Goal: Task Accomplishment & Management: Complete application form

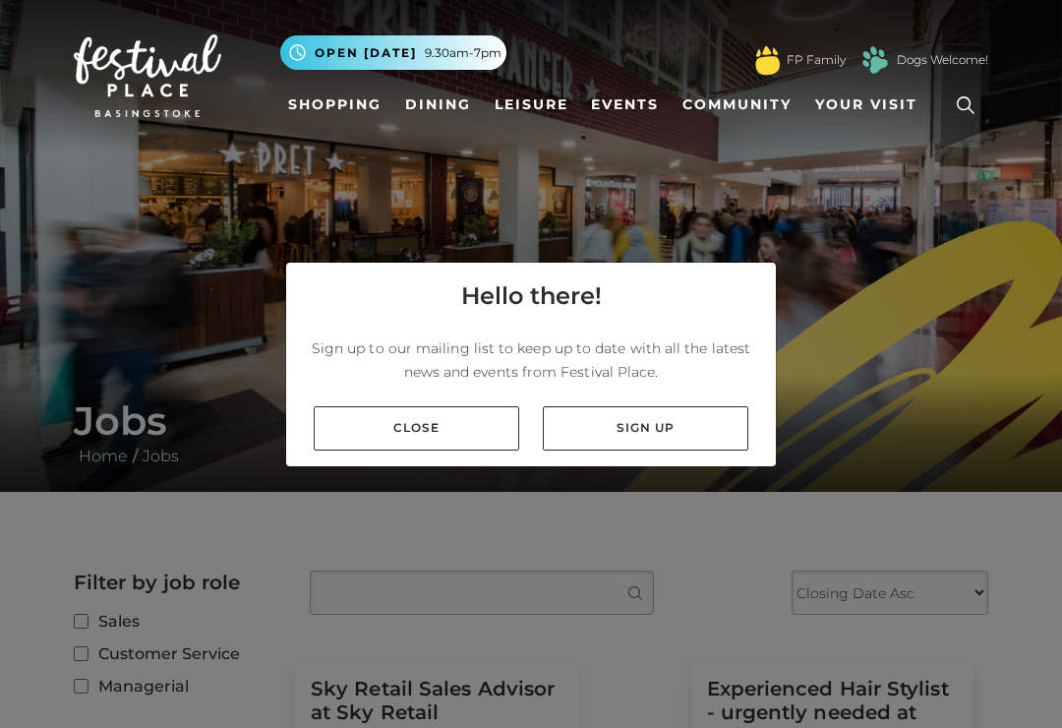
click at [456, 451] on link "Close" at bounding box center [417, 428] width 206 height 44
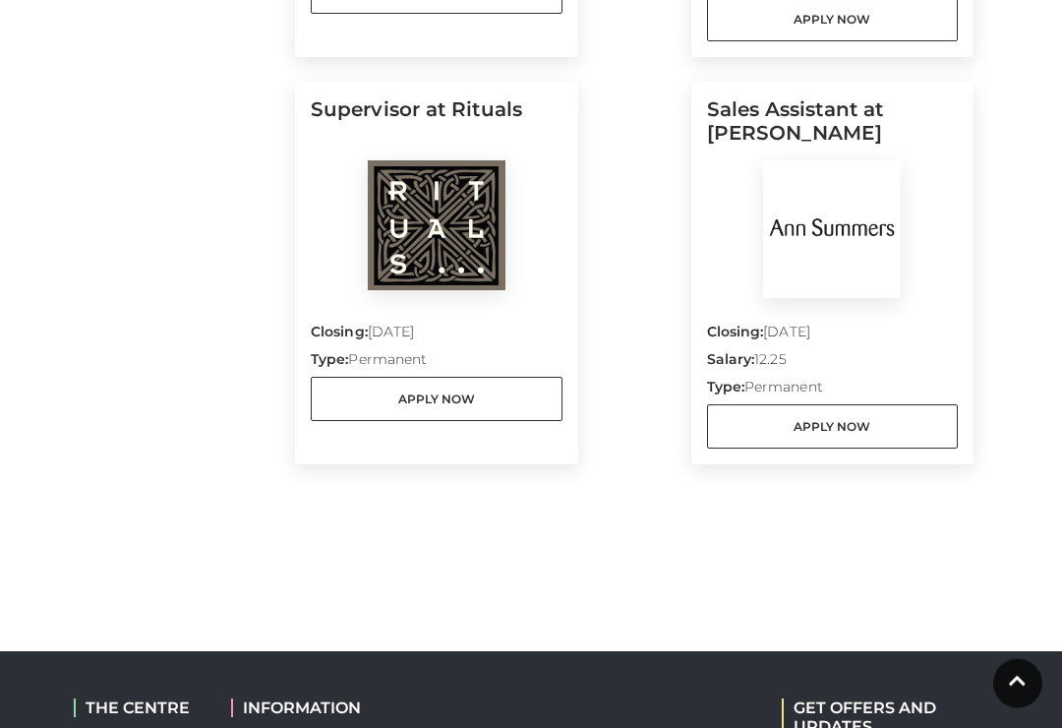
scroll to position [1802, 0]
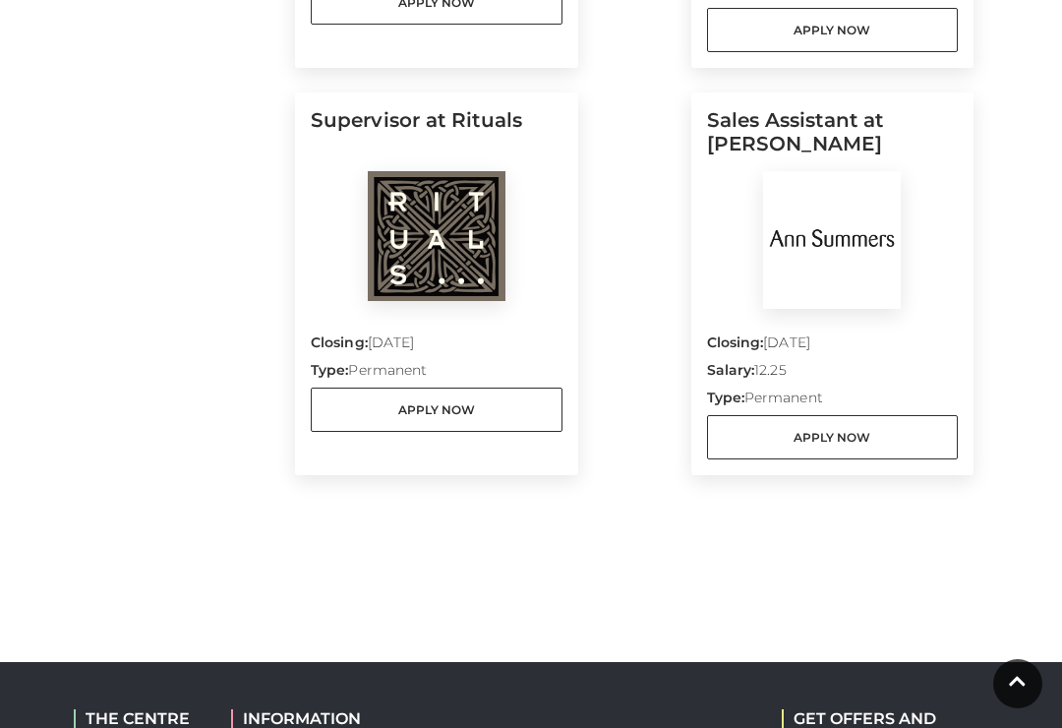
click at [550, 416] on link "Apply Now" at bounding box center [437, 410] width 252 height 44
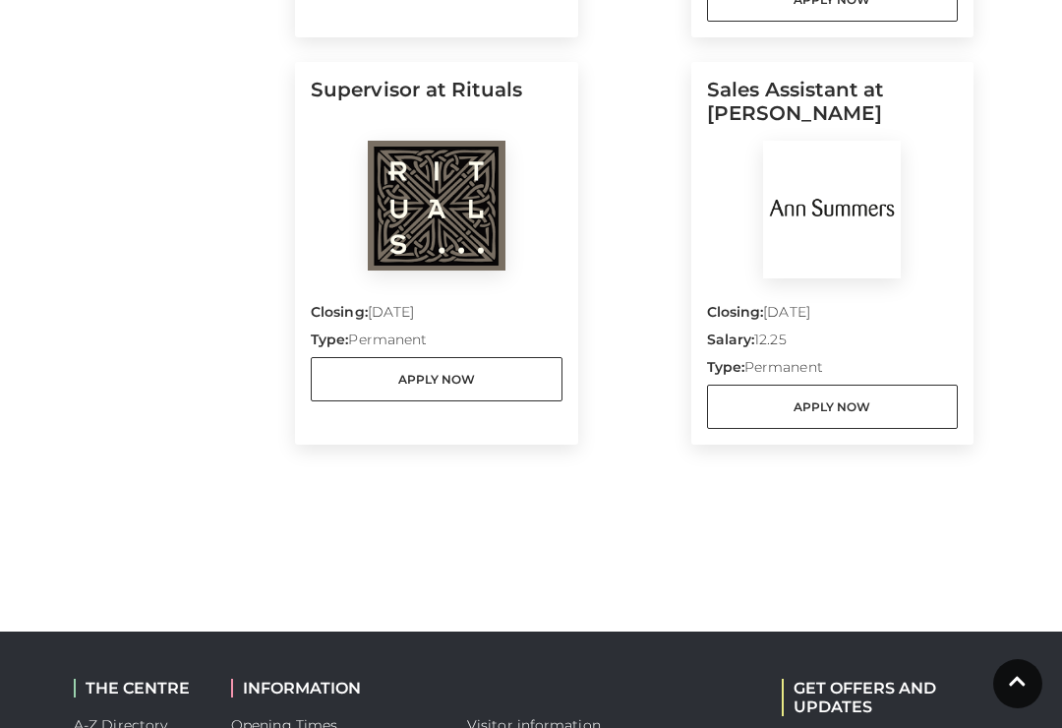
click at [819, 397] on link "Apply Now" at bounding box center [833, 407] width 252 height 44
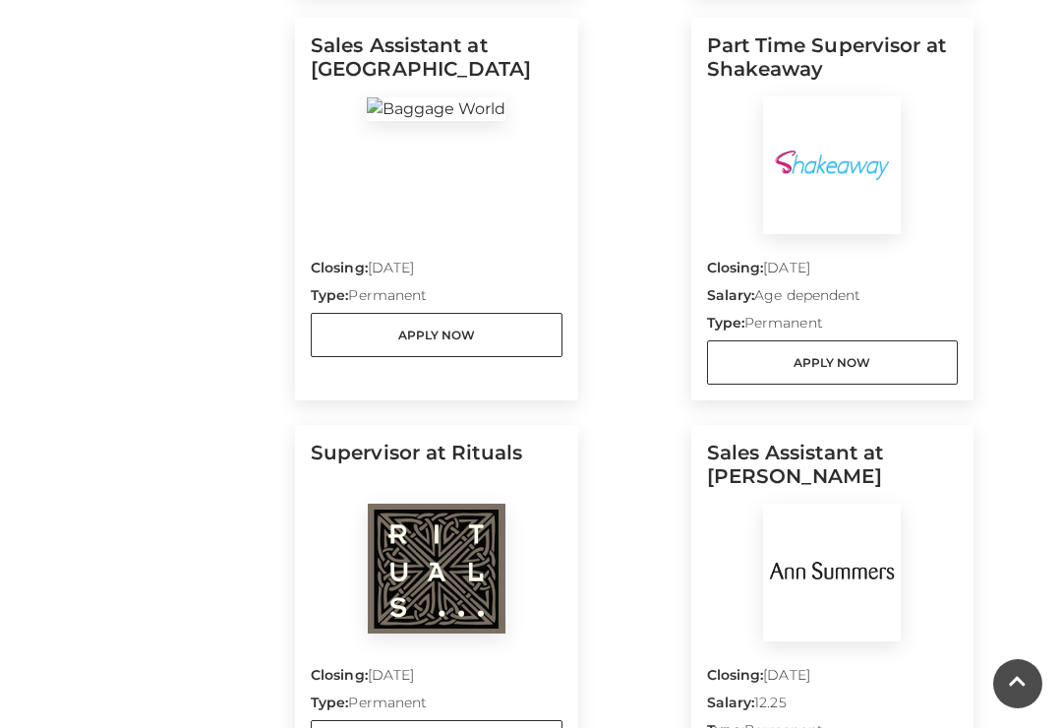
scroll to position [1461, 0]
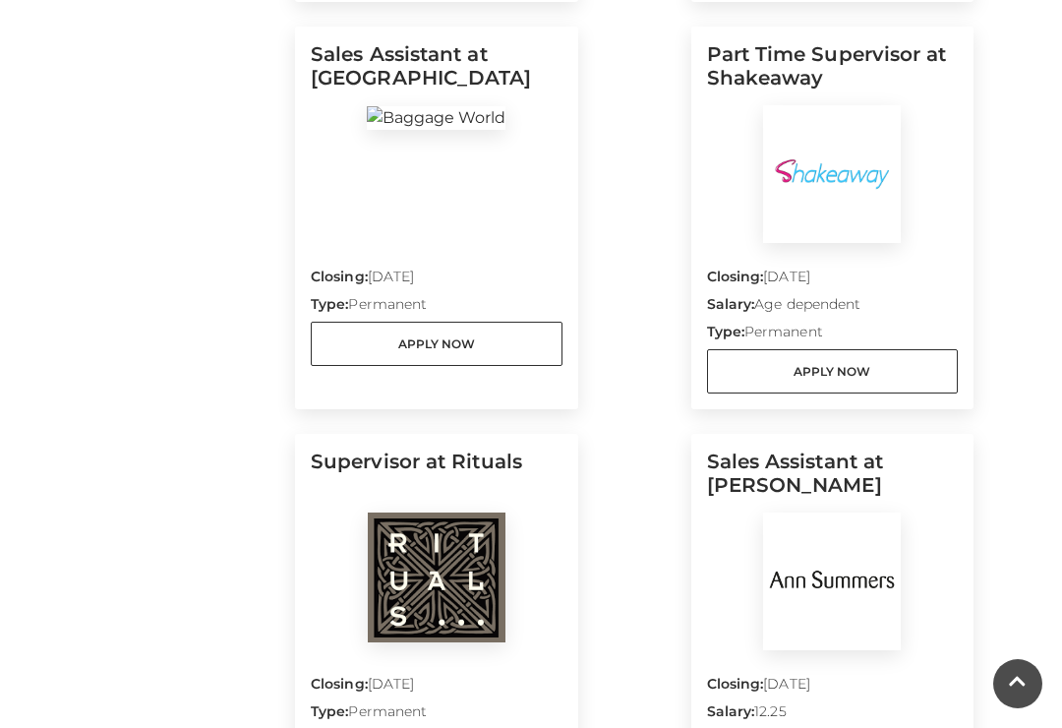
click at [814, 373] on link "Apply Now" at bounding box center [833, 371] width 252 height 44
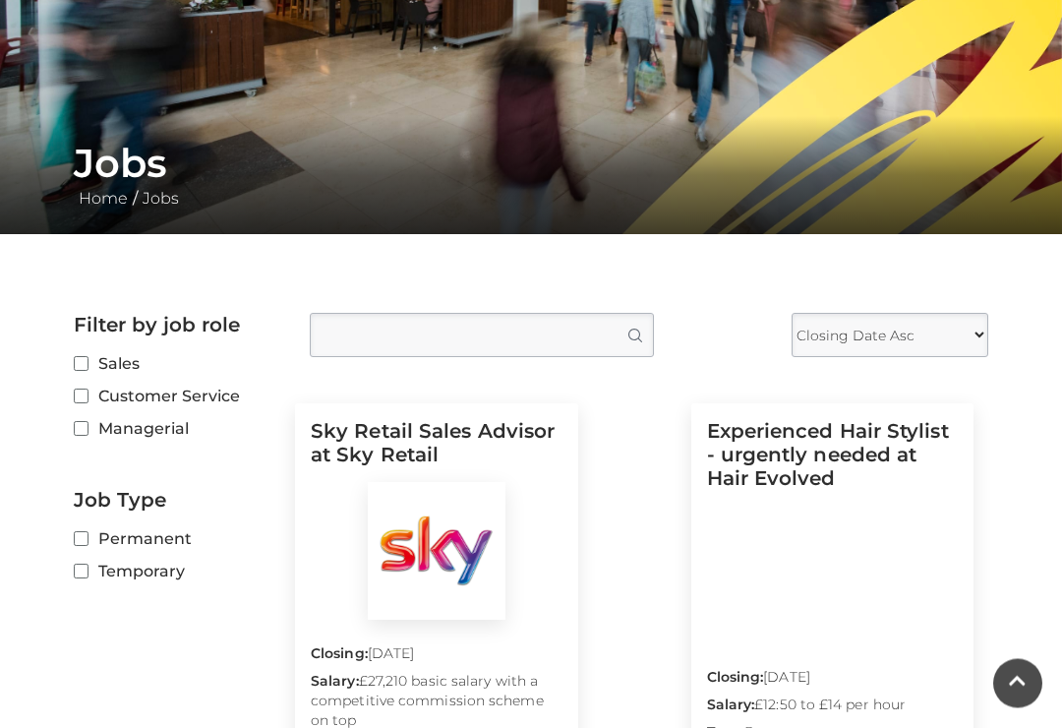
scroll to position [243, 0]
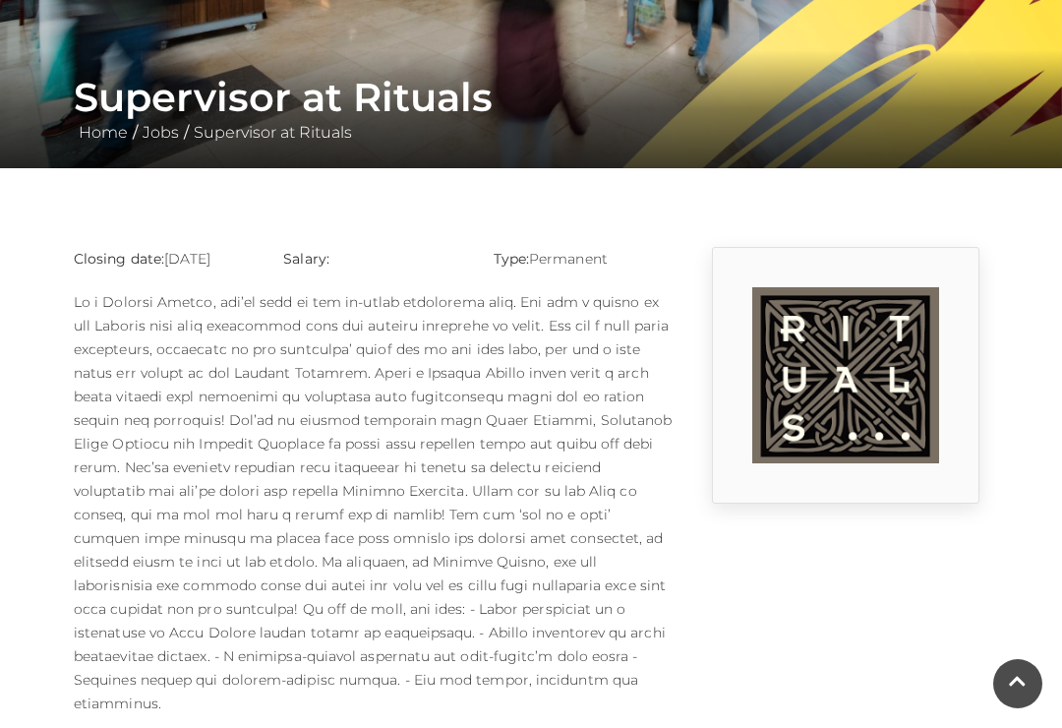
scroll to position [313, 0]
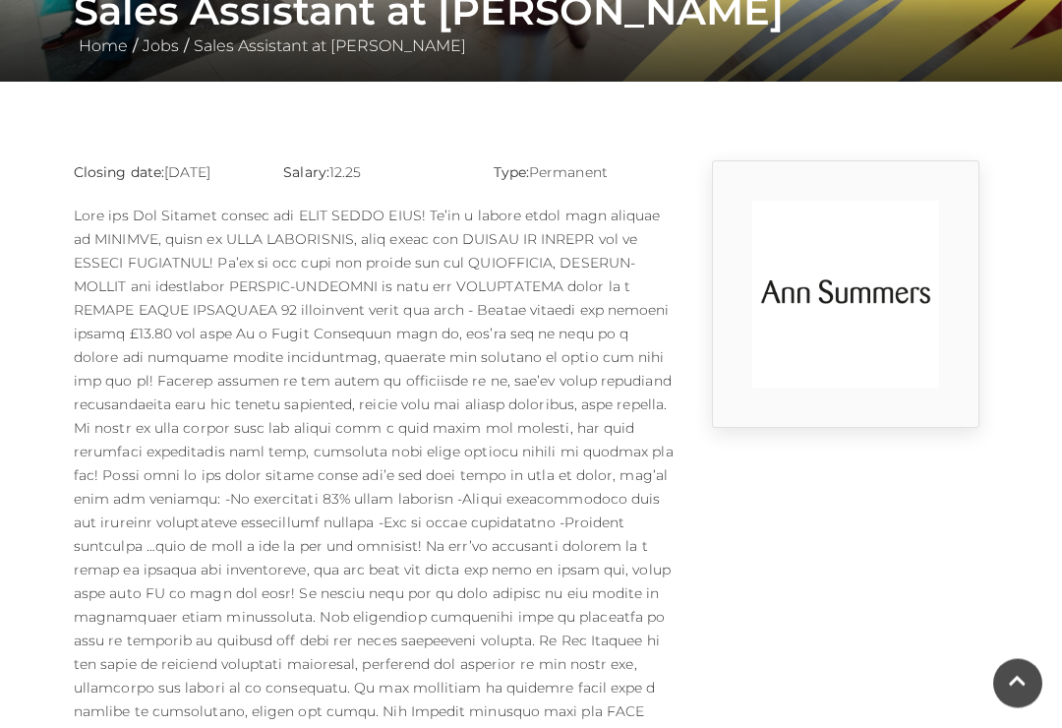
scroll to position [404, 0]
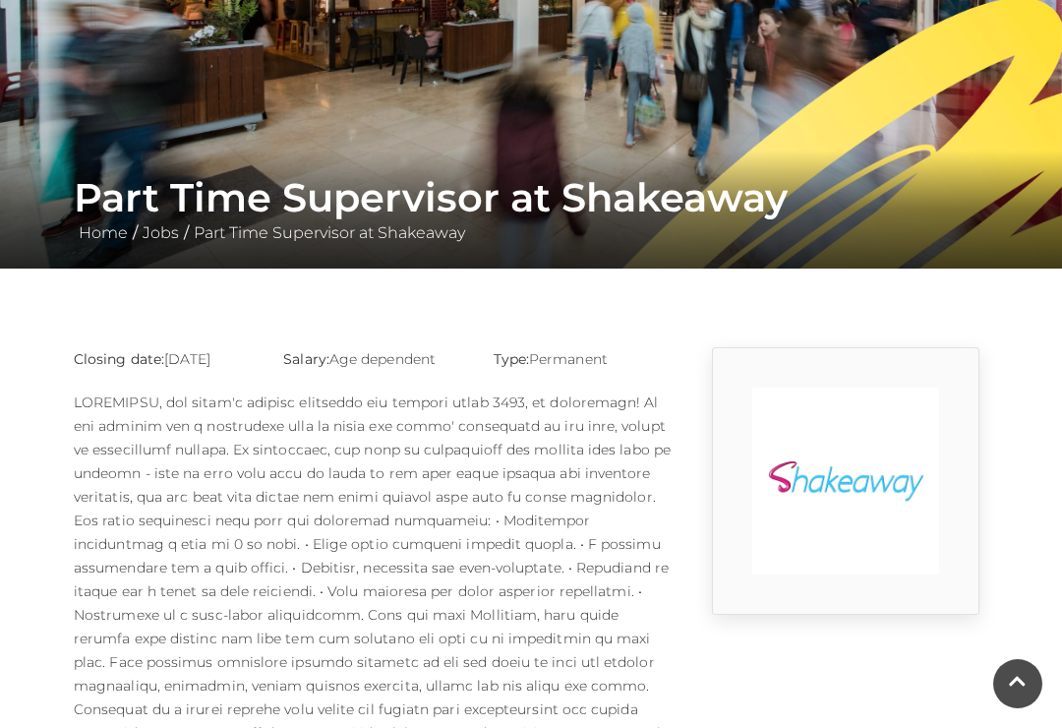
scroll to position [219, 0]
